Goal: Task Accomplishment & Management: Use online tool/utility

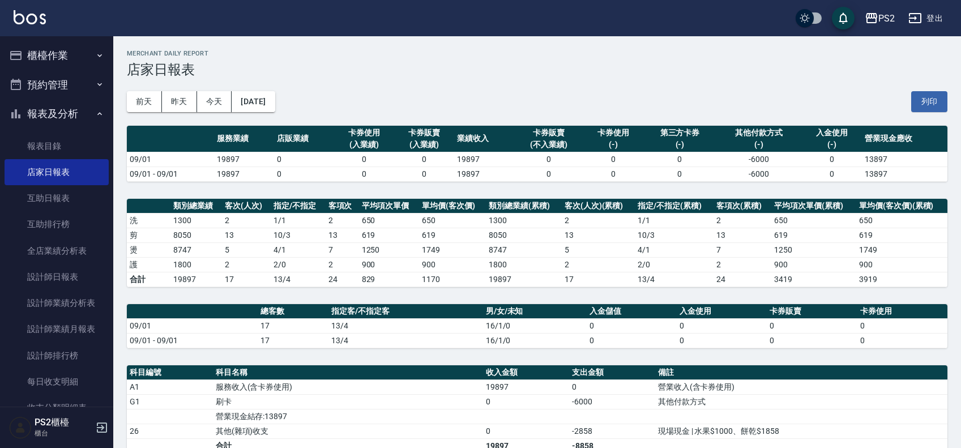
scroll to position [71, 0]
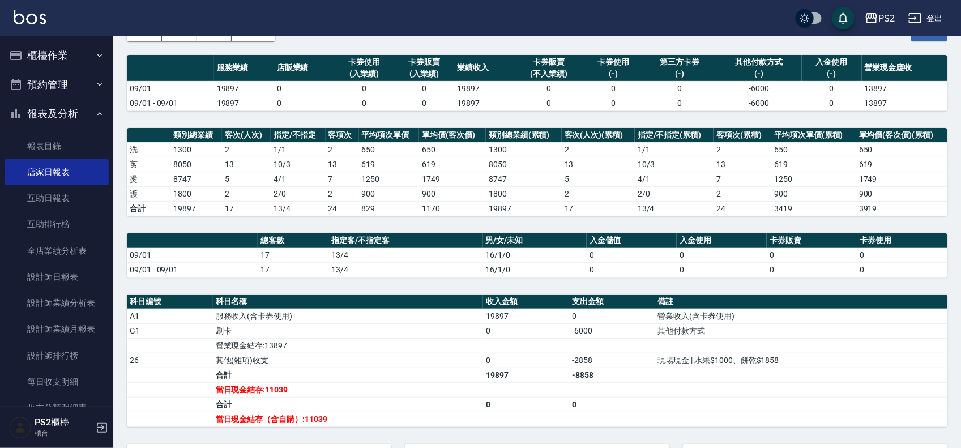
click at [27, 45] on button "櫃檯作業" at bounding box center [57, 55] width 104 height 29
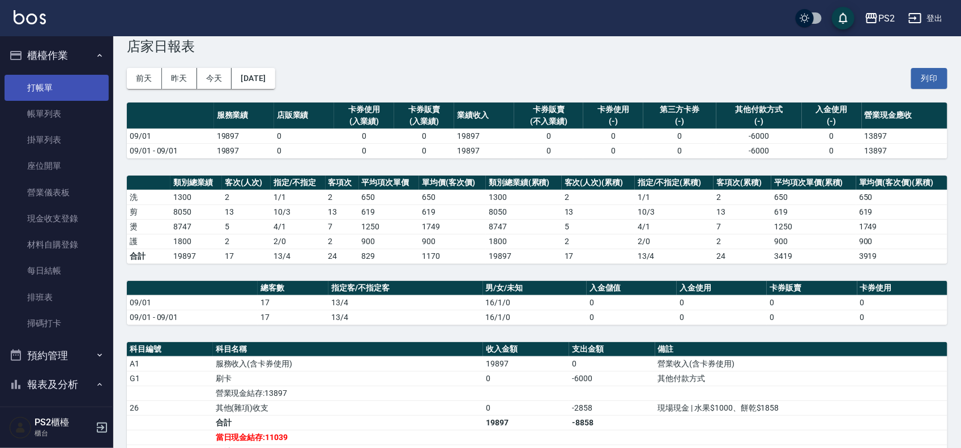
scroll to position [0, 0]
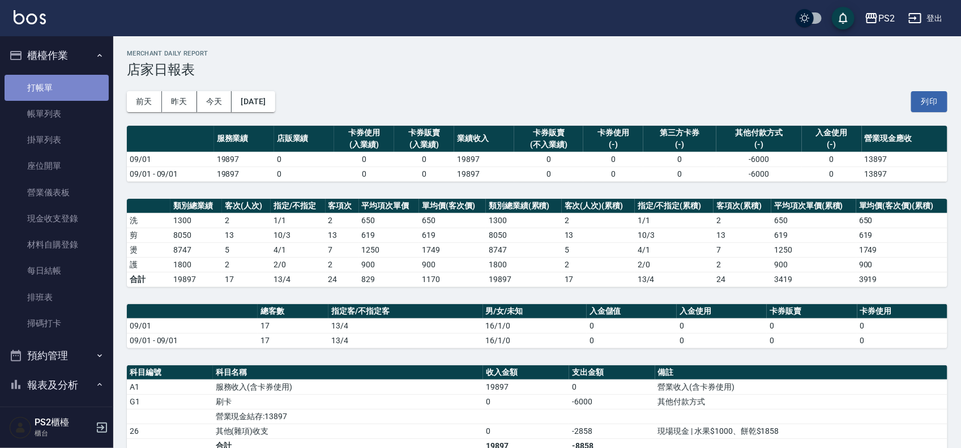
click at [64, 88] on link "打帳單" at bounding box center [57, 88] width 104 height 26
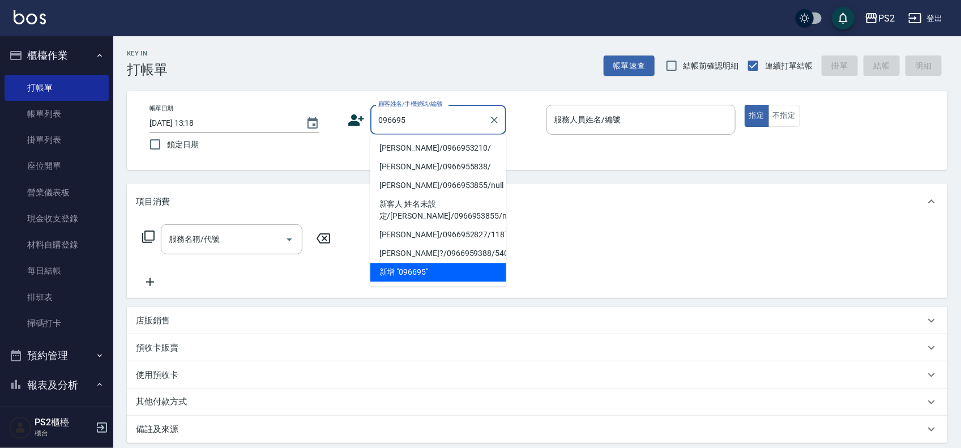
click at [468, 153] on li "[PERSON_NAME]/0966953210/" at bounding box center [438, 148] width 136 height 19
type input "[PERSON_NAME]/0966953210/"
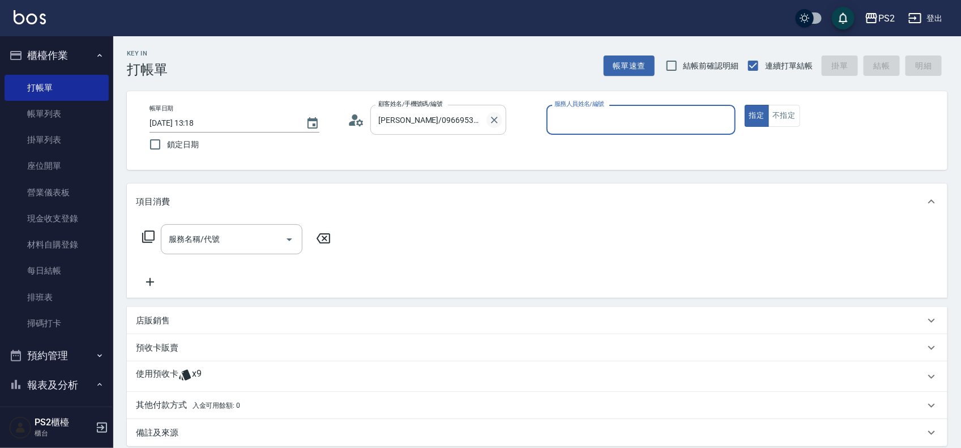
click at [494, 119] on icon "Clear" at bounding box center [494, 120] width 7 height 7
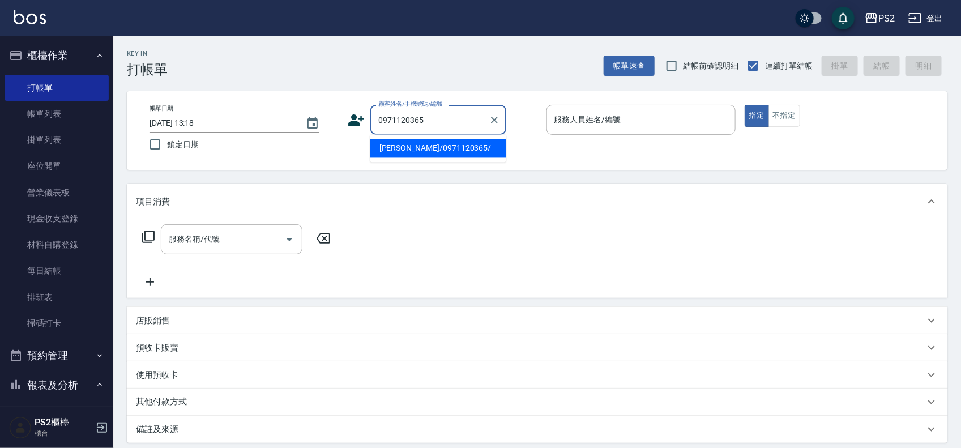
type input "[PERSON_NAME]/0971120365/"
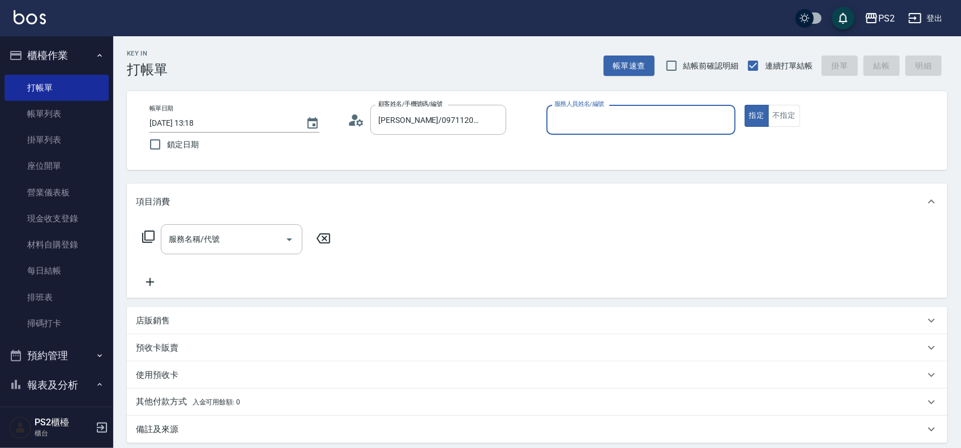
click at [364, 122] on icon at bounding box center [356, 120] width 17 height 17
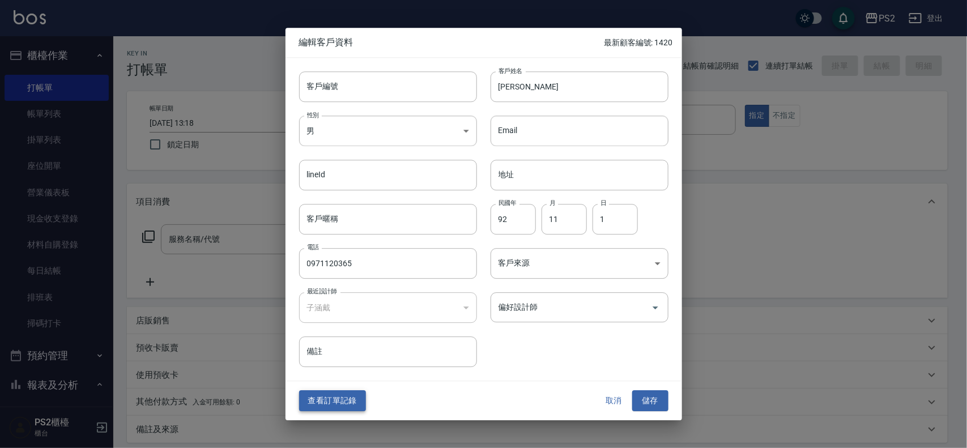
click at [321, 407] on button "查看訂單記錄" at bounding box center [332, 401] width 67 height 21
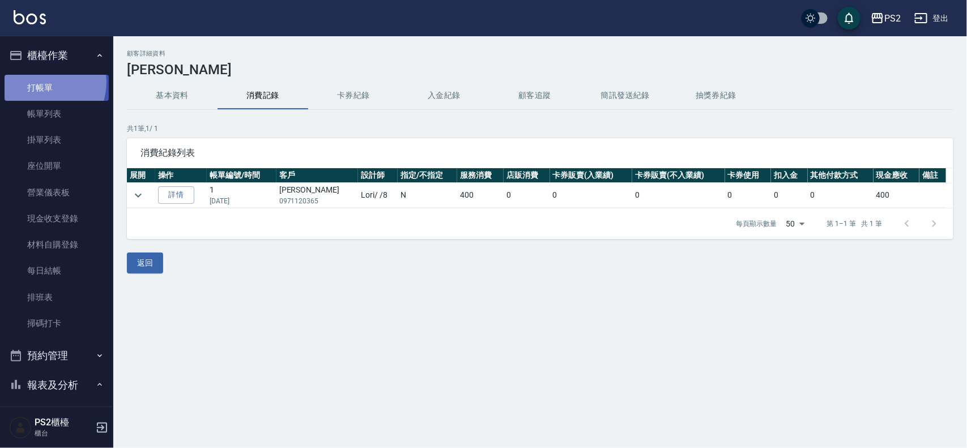
click at [43, 82] on link "打帳單" at bounding box center [57, 88] width 104 height 26
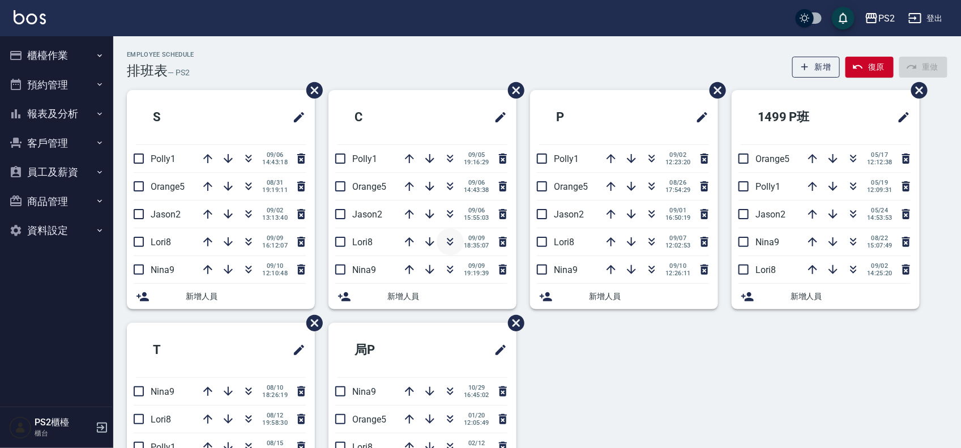
click at [451, 244] on icon "button" at bounding box center [450, 244] width 6 height 4
click at [407, 270] on icon "button" at bounding box center [410, 270] width 14 height 14
